Goal: Task Accomplishment & Management: Use online tool/utility

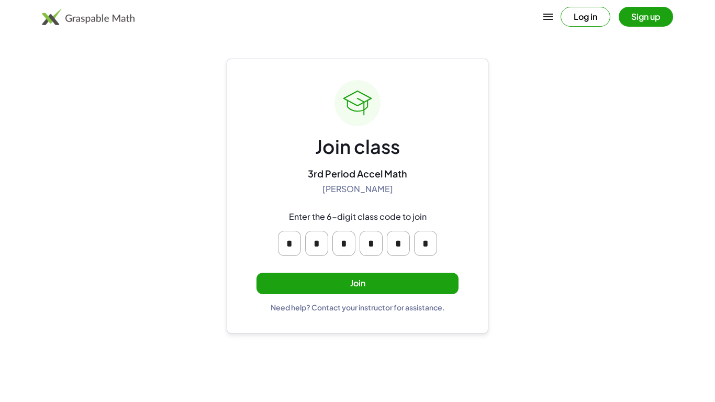
click at [368, 274] on button "Join" at bounding box center [358, 283] width 202 height 21
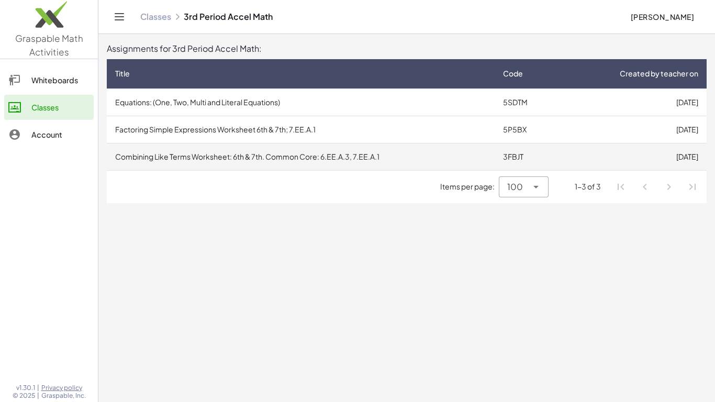
click at [375, 153] on td "Combining Like Terms Worksheet: 6th & 7th. Common Core: 6.EE.A.3, 7.EE.A.1" at bounding box center [301, 156] width 388 height 27
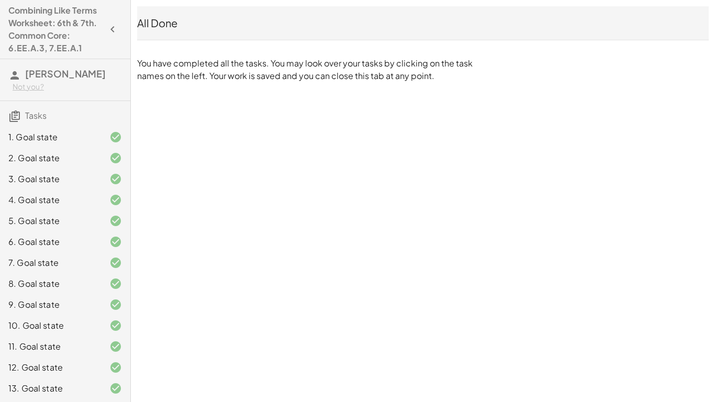
scroll to position [43, 0]
